Goal: Task Accomplishment & Management: Use online tool/utility

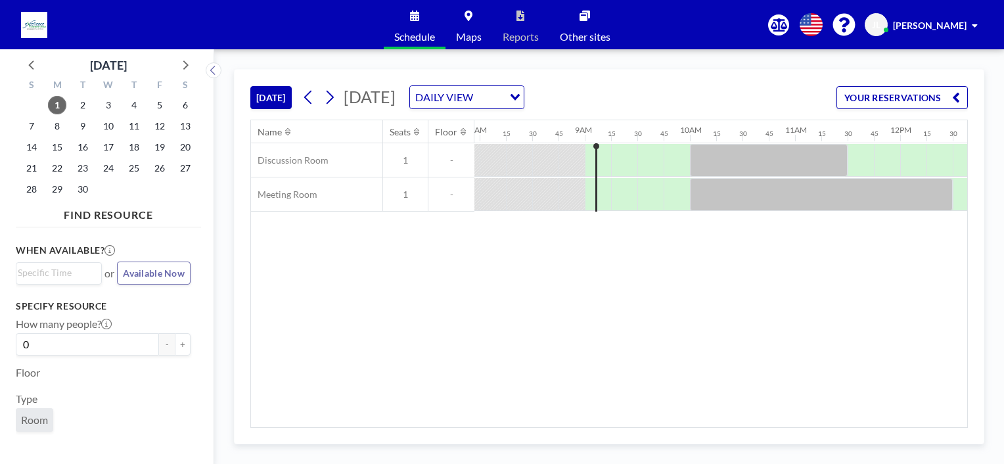
scroll to position [0, 920]
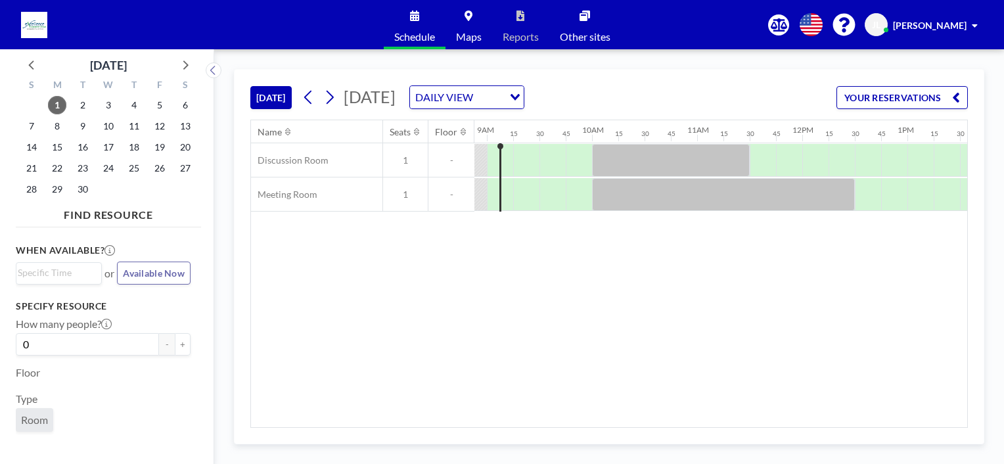
scroll to position [0, 928]
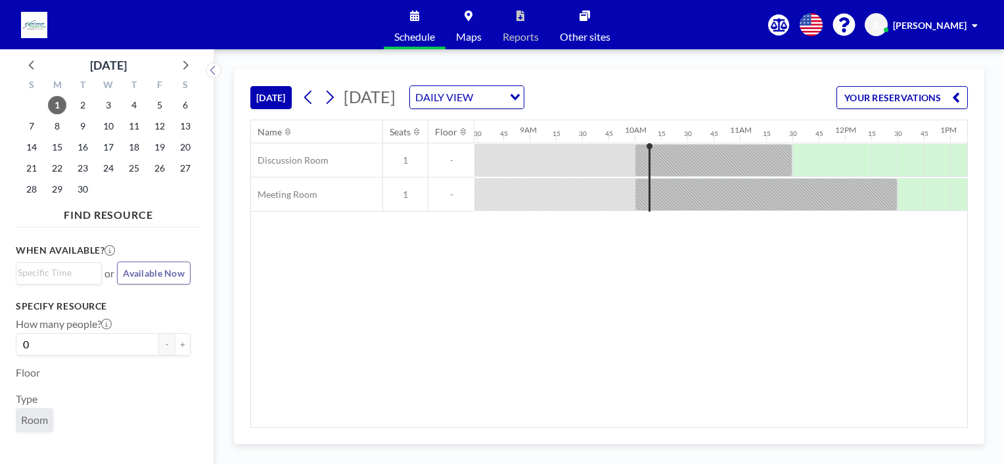
scroll to position [0, 872]
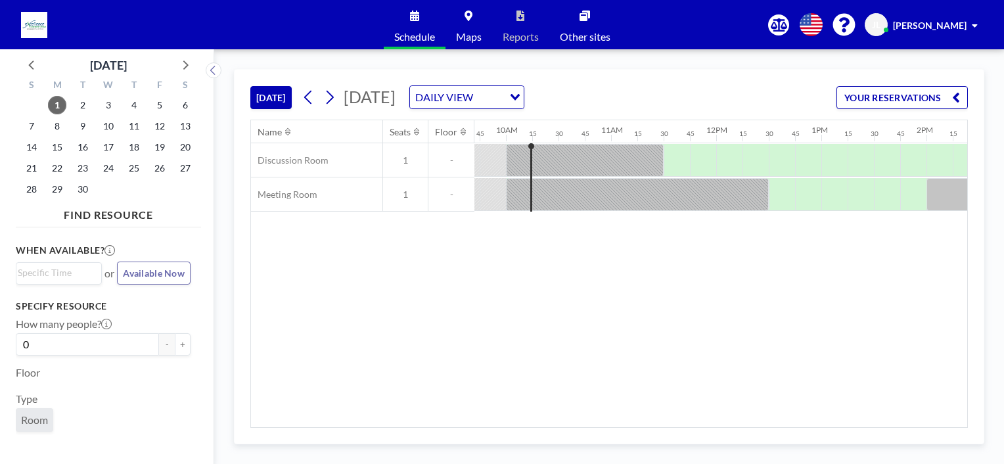
scroll to position [0, 1025]
